Goal: Transaction & Acquisition: Purchase product/service

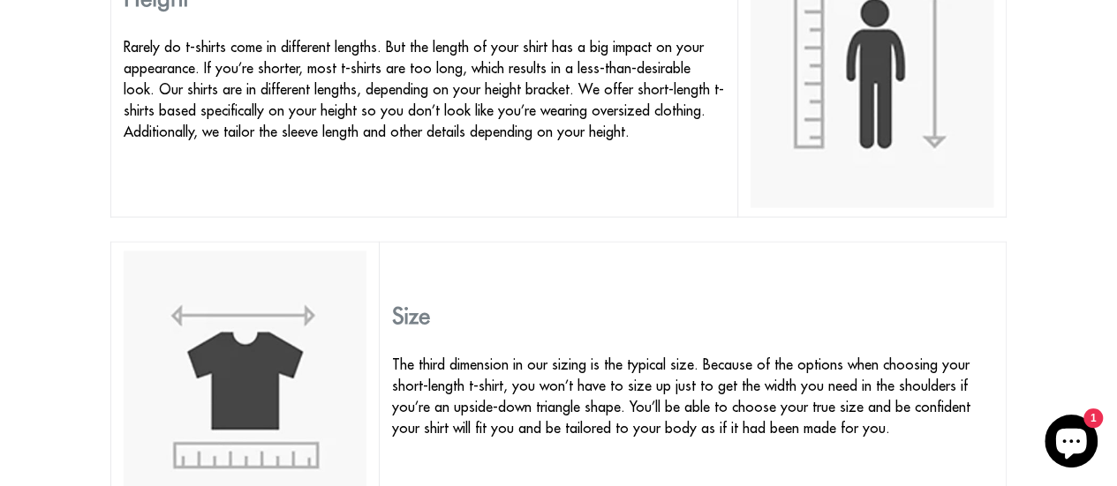
scroll to position [1653, 0]
drag, startPoint x: 773, startPoint y: 193, endPoint x: 645, endPoint y: 252, distance: 141.0
click at [645, 252] on td "Size The third dimension in our sizing is the typical size. Because of the opti…" at bounding box center [693, 378] width 627 height 274
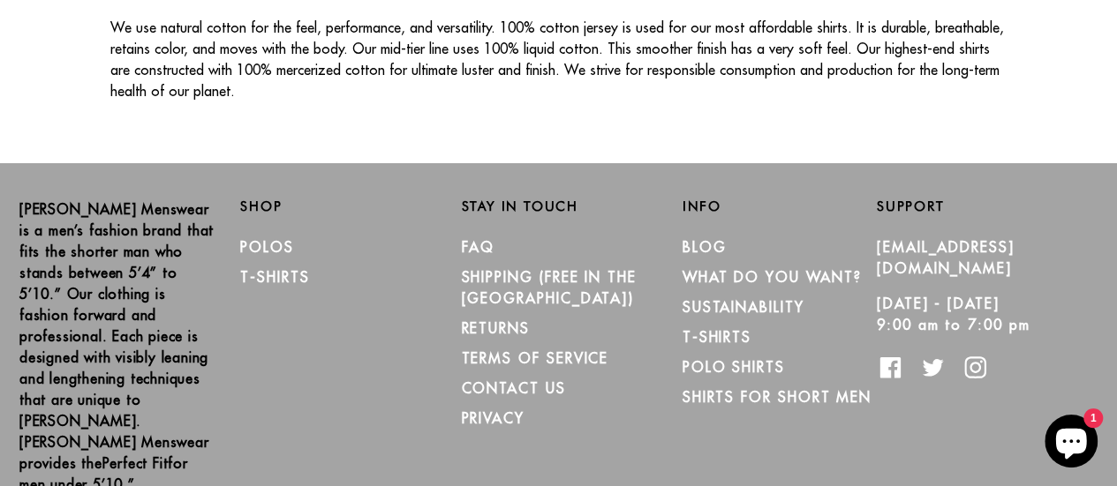
scroll to position [3325, 0]
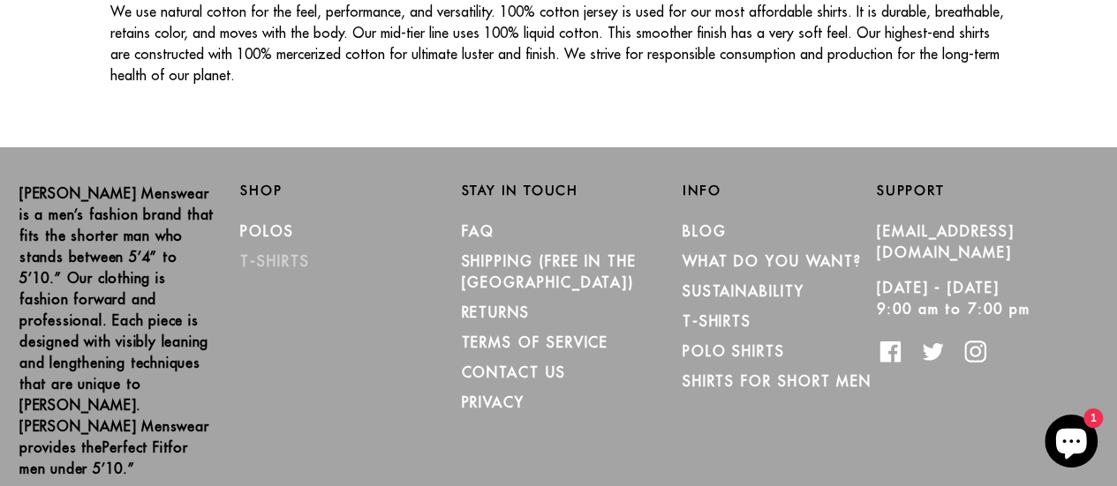
click at [277, 252] on link "T-Shirts" at bounding box center [274, 261] width 69 height 18
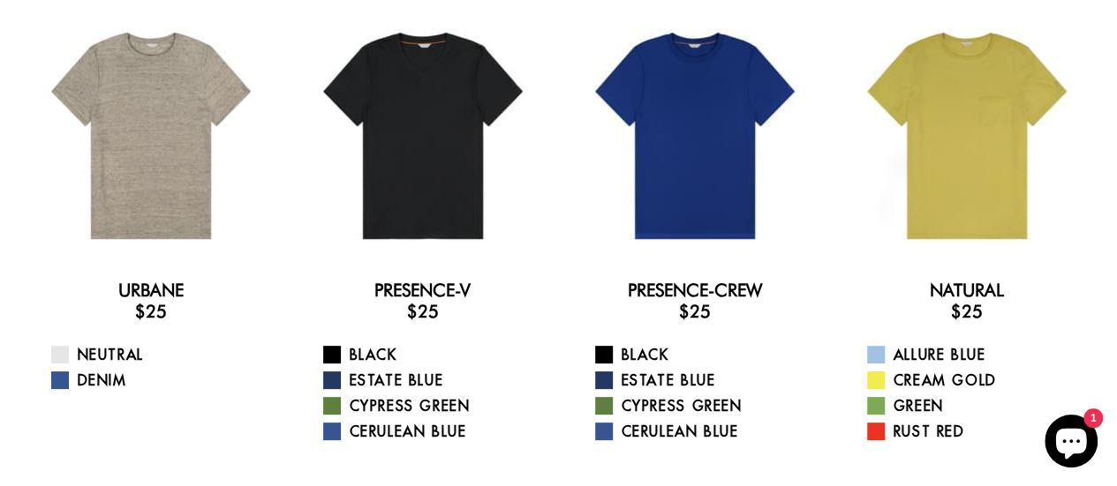
scroll to position [141, 0]
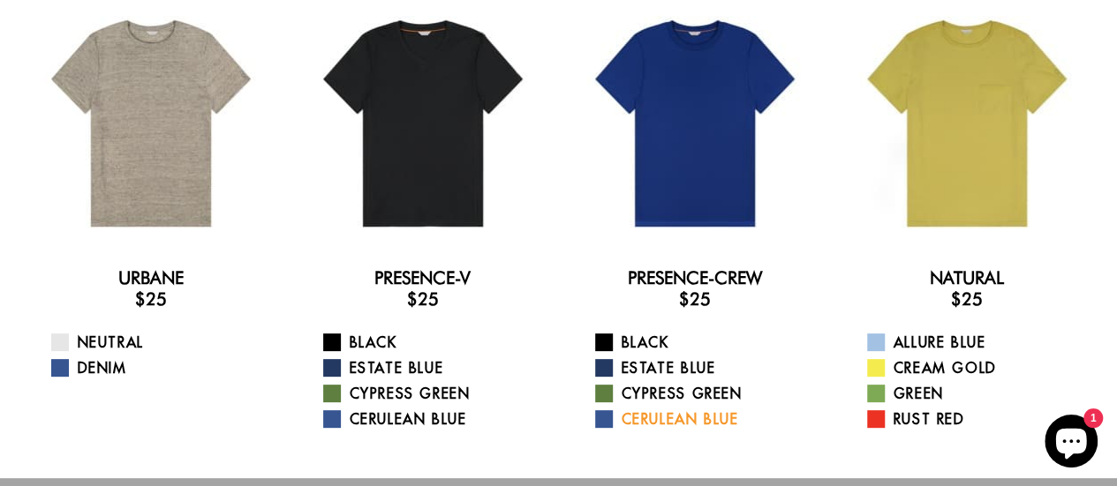
click at [605, 421] on span at bounding box center [604, 419] width 18 height 18
click at [649, 366] on link "Estate Blue" at bounding box center [706, 368] width 222 height 21
